Goal: Task Accomplishment & Management: Complete application form

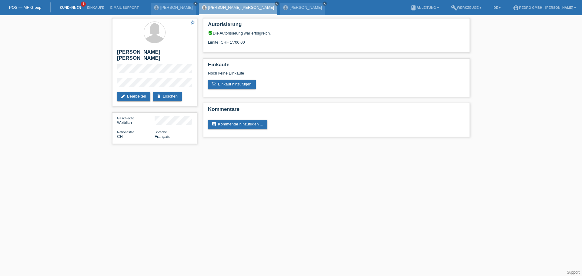
click at [78, 8] on link "Kund*innen" at bounding box center [70, 8] width 27 height 4
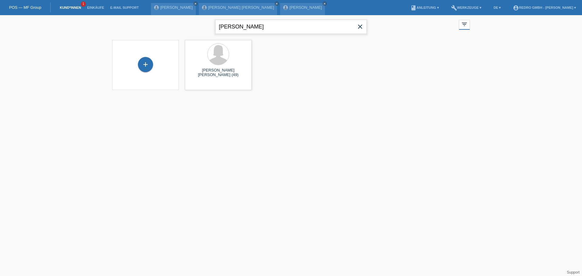
click at [239, 30] on input "seard" at bounding box center [290, 27] width 151 height 14
paste input "[PERSON_NAME]"
type input "[PERSON_NAME]"
click at [141, 71] on div "+" at bounding box center [145, 67] width 15 height 10
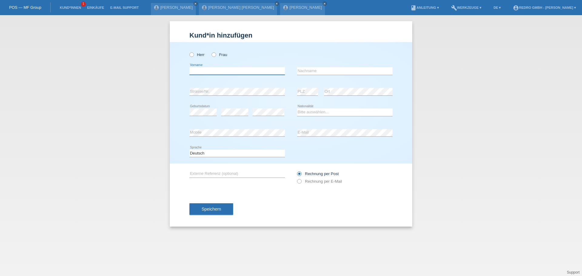
click at [230, 72] on input "text" at bounding box center [236, 71] width 95 height 8
paste input "Chiaravalloti Domenico"
click at [238, 71] on input "Chiaravalloti Domenico" at bounding box center [236, 71] width 95 height 8
click at [238, 70] on input "Chiaravalloti Domenico" at bounding box center [236, 71] width 95 height 8
paste input "Domenico"
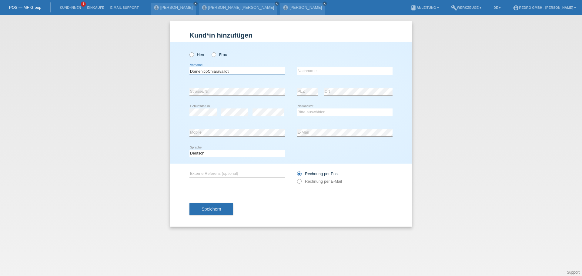
drag, startPoint x: 238, startPoint y: 70, endPoint x: 208, endPoint y: 67, distance: 30.2
click at [208, 67] on div "DomenicoChiaravalloti error Vorname" at bounding box center [236, 71] width 95 height 21
type input "Domenico"
paste input "Chiaravalloti"
type input "Chiaravalloti"
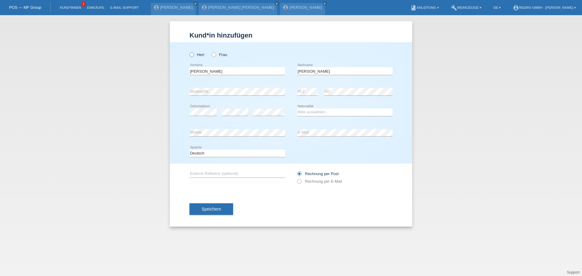
click at [196, 54] on label "Herr" at bounding box center [196, 54] width 15 height 5
click at [193, 54] on input "Herr" at bounding box center [191, 54] width 4 height 4
radio input "true"
select select "CH"
click at [232, 137] on div "error Mobile" at bounding box center [236, 133] width 95 height 21
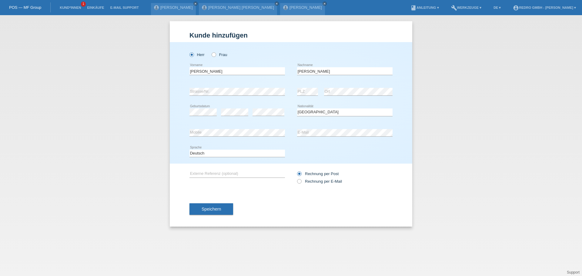
click at [209, 159] on div "Deutsch Français Italiano English error Sprache" at bounding box center [236, 153] width 95 height 21
click at [209, 157] on icon at bounding box center [236, 157] width 95 height 0
drag, startPoint x: 204, startPoint y: 151, endPoint x: 204, endPoint y: 156, distance: 5.8
click at [204, 151] on select "Deutsch Français Italiano English" at bounding box center [236, 153] width 95 height 7
select select "fr"
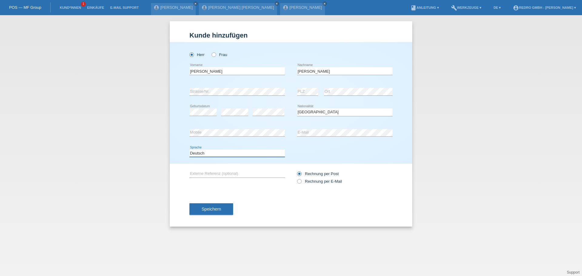
click at [189, 150] on select "Deutsch Français Italiano English" at bounding box center [236, 153] width 95 height 7
click at [221, 214] on button "Speichern" at bounding box center [211, 209] width 44 height 12
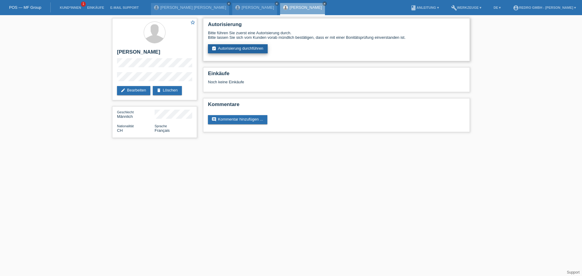
click at [252, 51] on link "assignment_turned_in Autorisierung durchführen" at bounding box center [238, 48] width 60 height 9
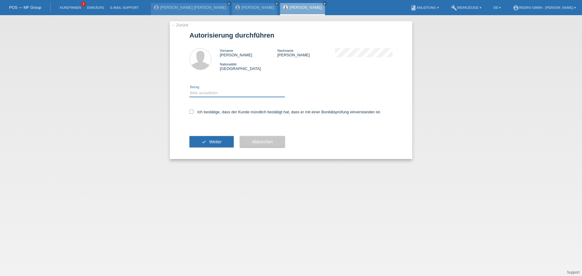
drag, startPoint x: 214, startPoint y: 91, endPoint x: 213, endPoint y: 95, distance: 4.9
click at [214, 91] on select "Bitte auswählen CHF 1.00 - CHF 499.00 CHF 500.00 - CHF 1'999.00 CHF 2'000.00 - …" at bounding box center [236, 92] width 95 height 7
select select "1"
click at [189, 89] on select "Bitte auswählen CHF 1.00 - CHF 499.00 CHF 500.00 - CHF 1'999.00 CHF 2'000.00 - …" at bounding box center [236, 92] width 95 height 7
click at [207, 113] on label "Ich bestätige, dass der Kunde mündlich bestätigt hat, dass er mit einer Bonität…" at bounding box center [284, 112] width 191 height 5
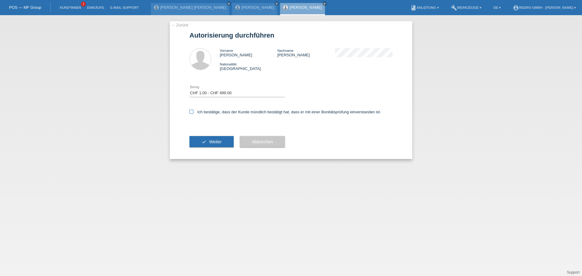
click at [193, 113] on input "Ich bestätige, dass der Kunde mündlich bestätigt hat, dass er mit einer Bonität…" at bounding box center [191, 112] width 4 height 4
checkbox input "true"
click at [203, 142] on icon "check" at bounding box center [203, 141] width 5 height 5
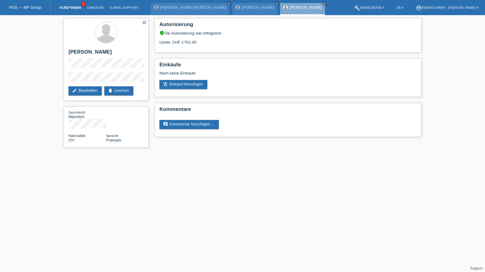
click at [68, 8] on link "Kund*innen" at bounding box center [70, 8] width 27 height 4
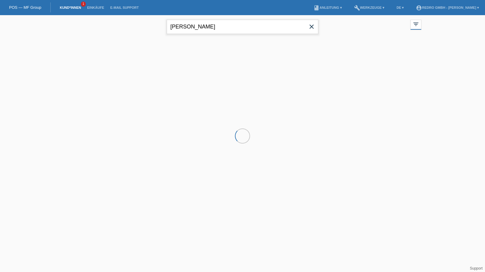
click at [207, 29] on input "[PERSON_NAME]" at bounding box center [242, 27] width 151 height 14
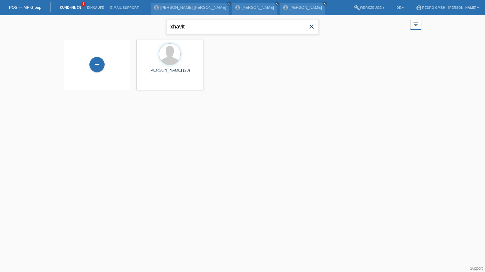
type input "xhavit"
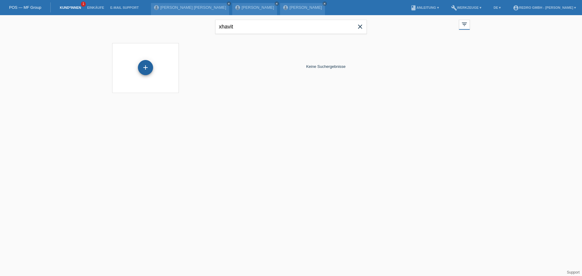
click at [146, 73] on div "+" at bounding box center [145, 67] width 15 height 15
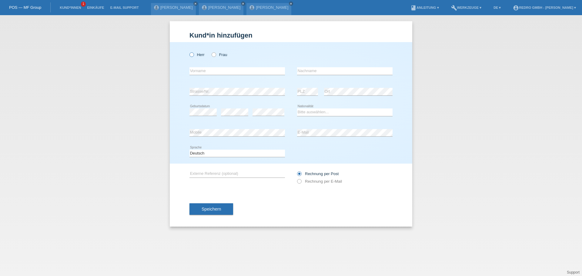
click at [198, 55] on label "Herr" at bounding box center [196, 54] width 15 height 5
click at [193, 55] on input "Herr" at bounding box center [191, 54] width 4 height 4
radio input "true"
click at [225, 72] on input "text" at bounding box center [236, 71] width 95 height 8
paste input "Xhavit Rushiti"
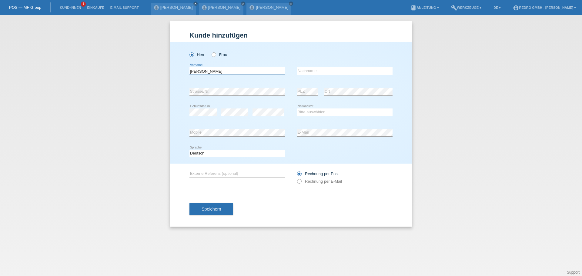
click at [245, 71] on input "Xhavit Rushiti" at bounding box center [236, 71] width 95 height 8
click at [245, 70] on input "Xhavit Rushiti" at bounding box center [236, 71] width 95 height 8
type input "Xhavit"
paste input "Rushiti"
type input "Rushiti"
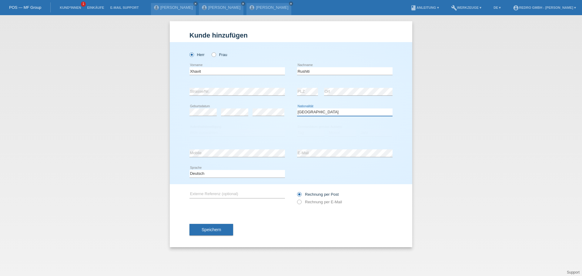
select select "AL"
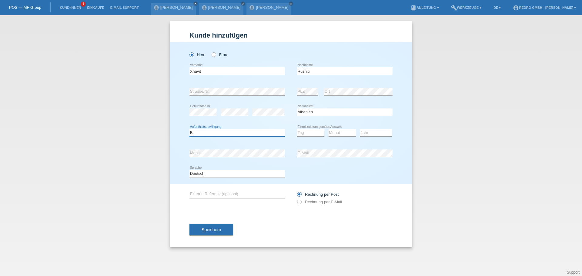
select select "C"
select select "13"
select select "08"
select select "1994"
click at [217, 148] on div "error Mobile" at bounding box center [236, 153] width 95 height 21
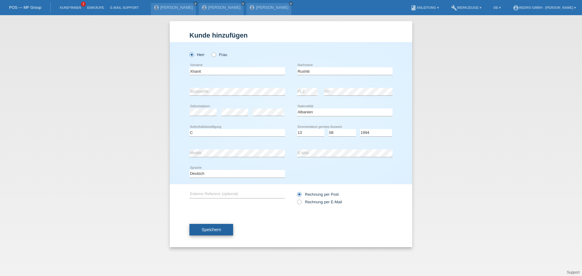
click at [222, 227] on button "Speichern" at bounding box center [211, 230] width 44 height 12
